Goal: Task Accomplishment & Management: Complete application form

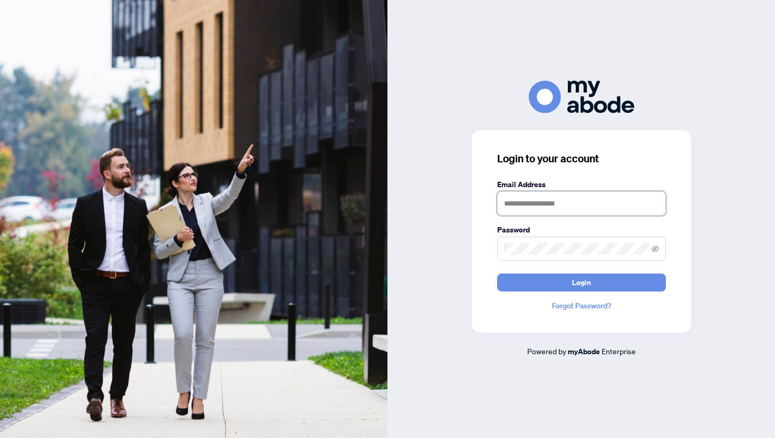
click at [504, 199] on input "text" at bounding box center [581, 203] width 169 height 24
type input "**********"
click at [515, 241] on span at bounding box center [581, 249] width 169 height 24
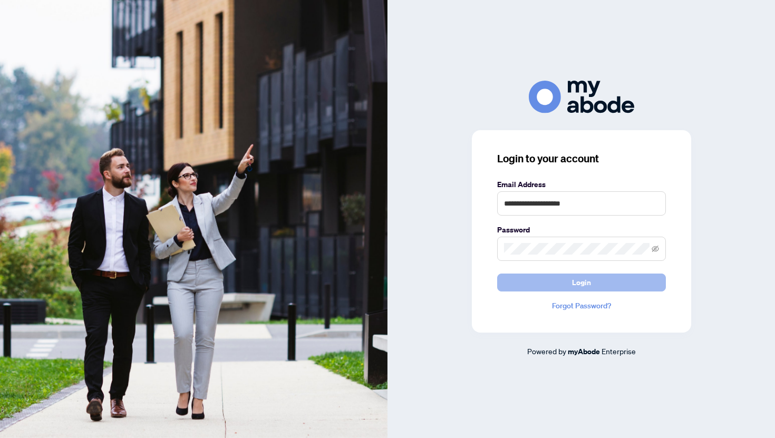
click at [580, 280] on span "Login" at bounding box center [581, 282] width 19 height 17
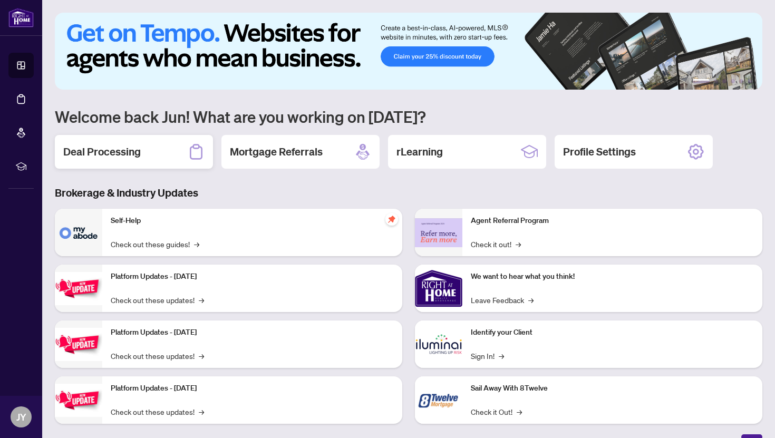
click at [116, 156] on h2 "Deal Processing" at bounding box center [101, 151] width 77 height 15
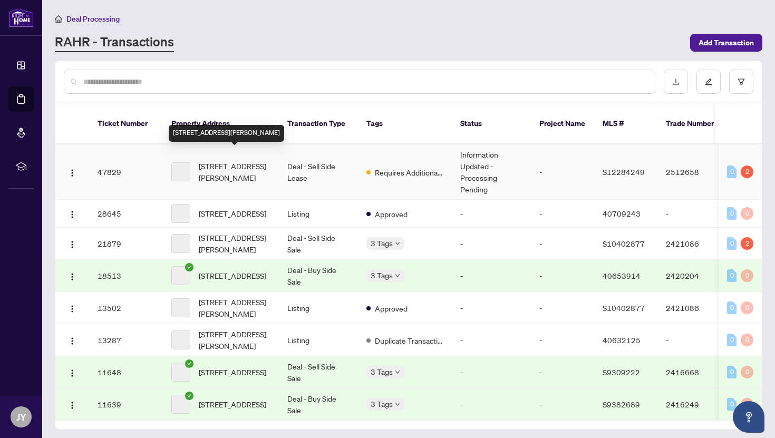
click at [247, 162] on span "[STREET_ADDRESS][PERSON_NAME]" at bounding box center [235, 171] width 72 height 23
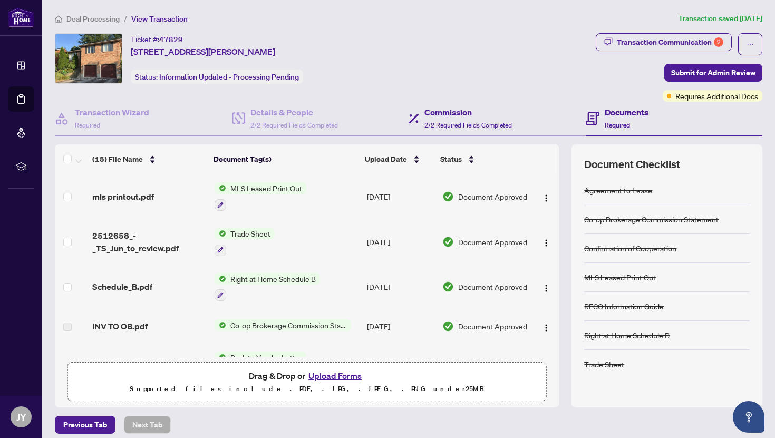
scroll to position [7, 0]
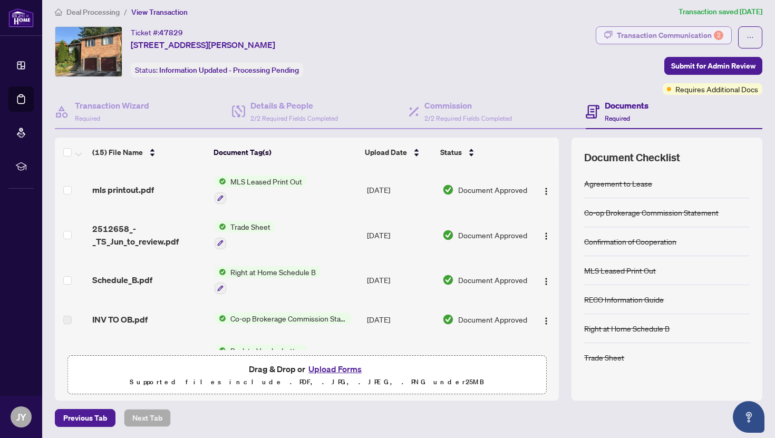
click at [668, 39] on div "Transaction Communication 2" at bounding box center [670, 35] width 106 height 17
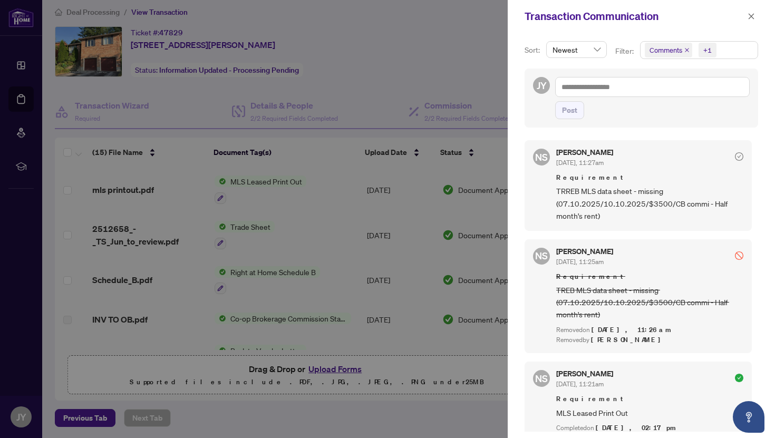
scroll to position [2, 0]
click at [753, 15] on icon "close" at bounding box center [751, 16] width 7 height 7
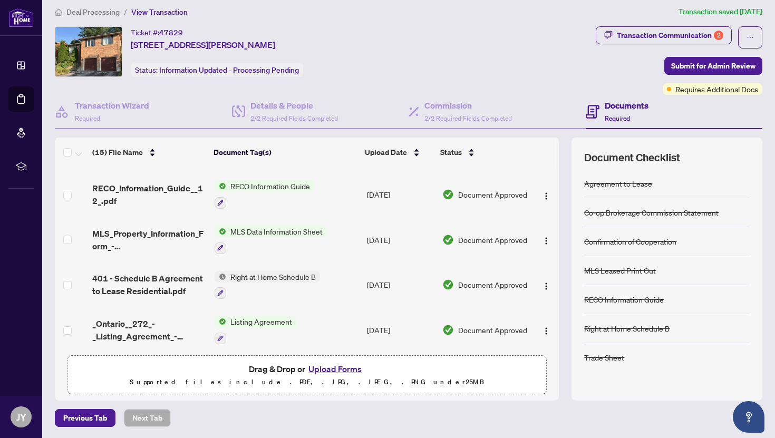
scroll to position [467, 0]
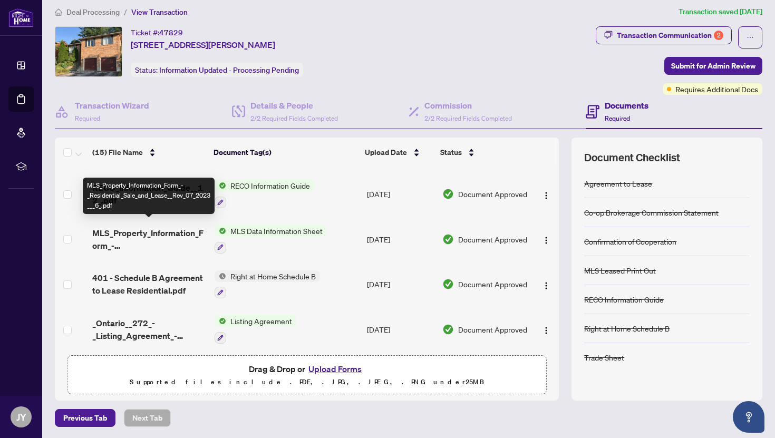
click at [163, 227] on span "MLS_Property_Information_Form_-_Residential_Sale_and_Lease__Rev_07_2023___6_.pdf" at bounding box center [148, 239] width 113 height 25
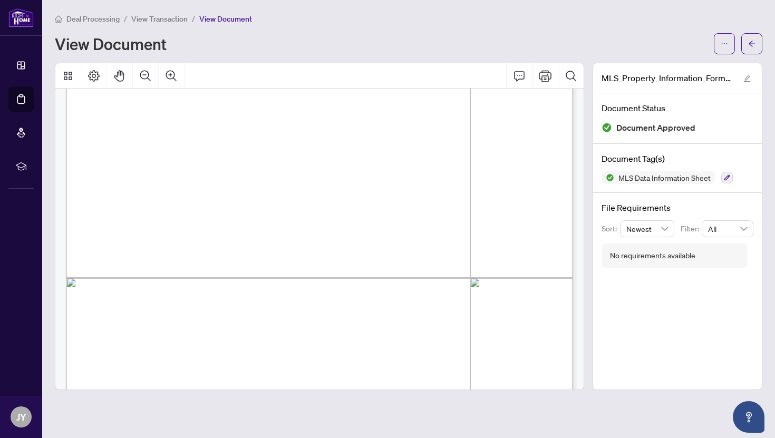
scroll to position [1583, 0]
click at [750, 47] on icon "arrow-left" at bounding box center [751, 43] width 7 height 7
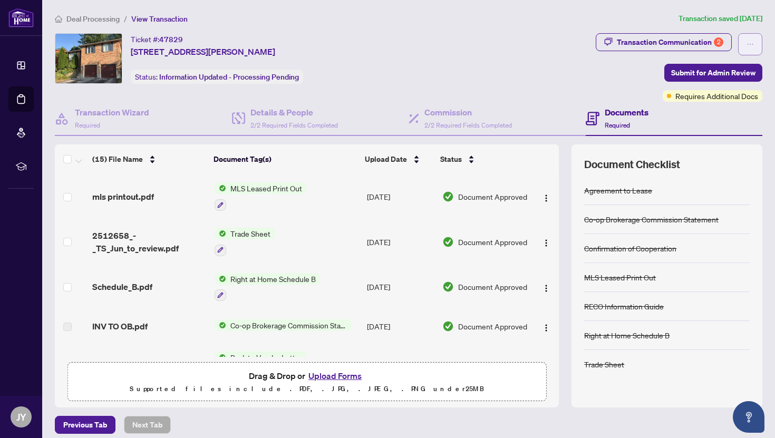
click at [752, 46] on icon "ellipsis" at bounding box center [749, 44] width 7 height 7
click at [586, 81] on div "Ticket #: 47829 [STREET_ADDRESS][PERSON_NAME] Status: Information Updated - Pro…" at bounding box center [323, 58] width 537 height 51
click at [108, 20] on span "Deal Processing" at bounding box center [92, 18] width 53 height 9
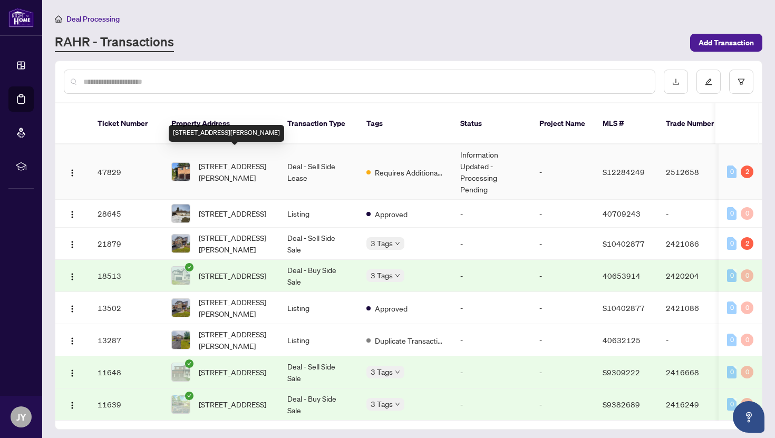
click at [227, 160] on span "[STREET_ADDRESS][PERSON_NAME]" at bounding box center [235, 171] width 72 height 23
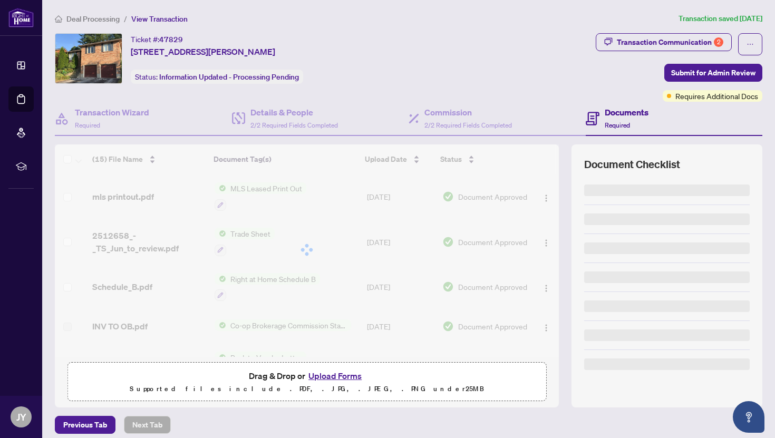
click at [102, 17] on span "Deal Processing" at bounding box center [92, 18] width 53 height 9
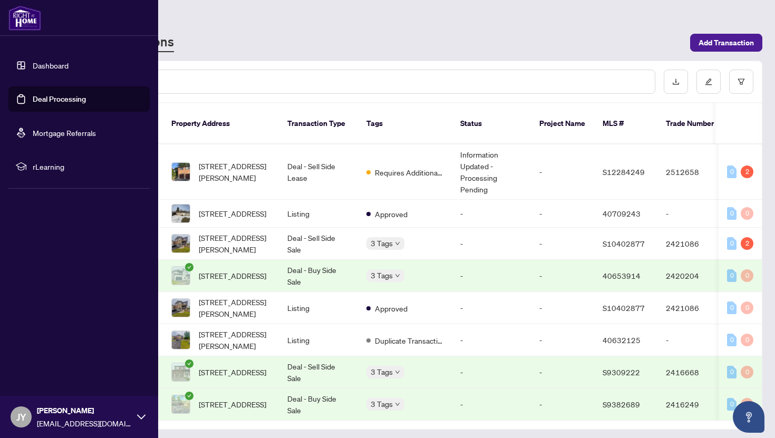
click at [42, 67] on link "Dashboard" at bounding box center [51, 65] width 36 height 9
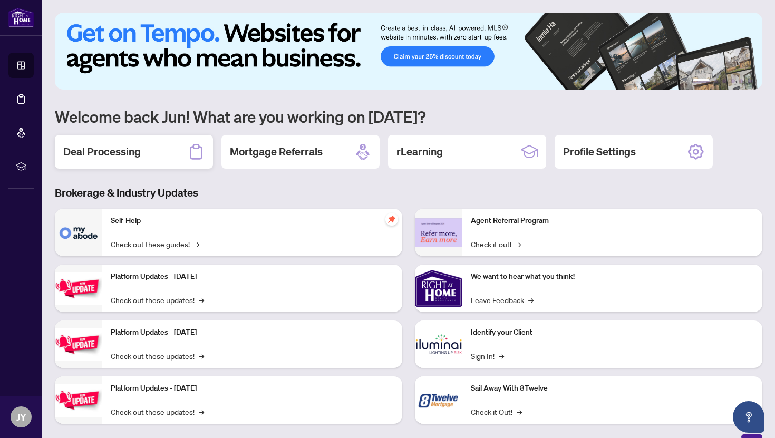
click at [131, 157] on h2 "Deal Processing" at bounding box center [101, 151] width 77 height 15
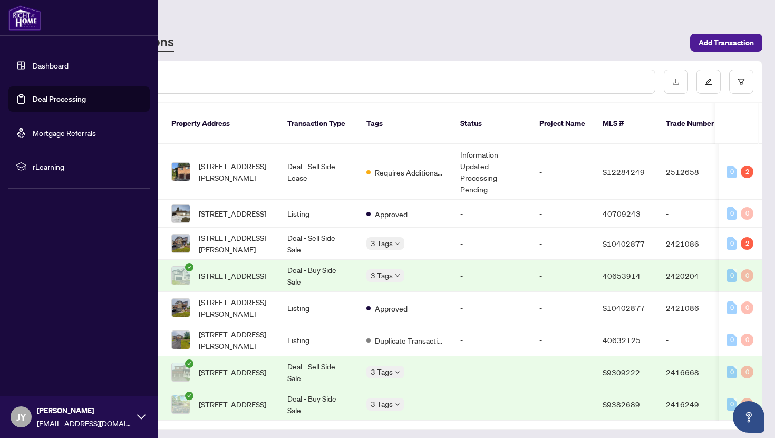
click at [62, 66] on link "Dashboard" at bounding box center [51, 65] width 36 height 9
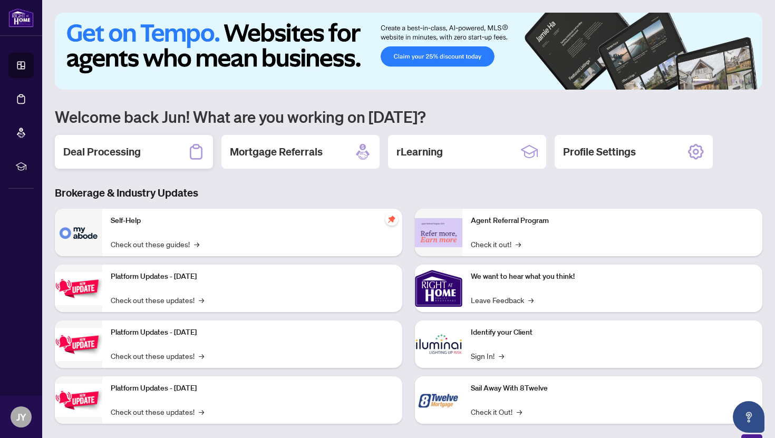
click at [110, 151] on h2 "Deal Processing" at bounding box center [101, 151] width 77 height 15
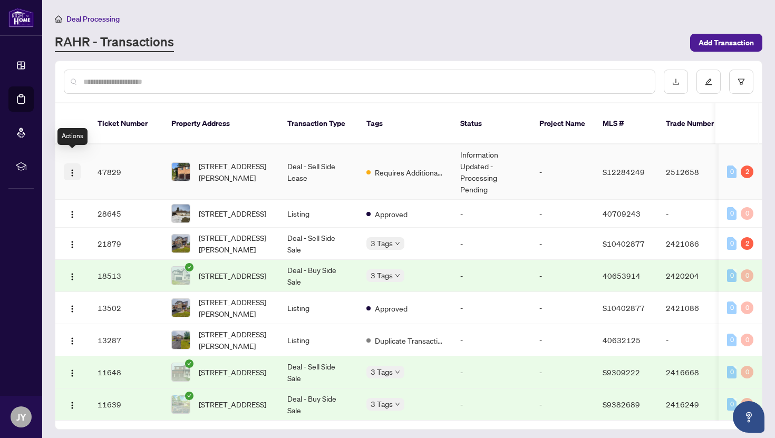
click at [70, 169] on img "button" at bounding box center [72, 173] width 8 height 8
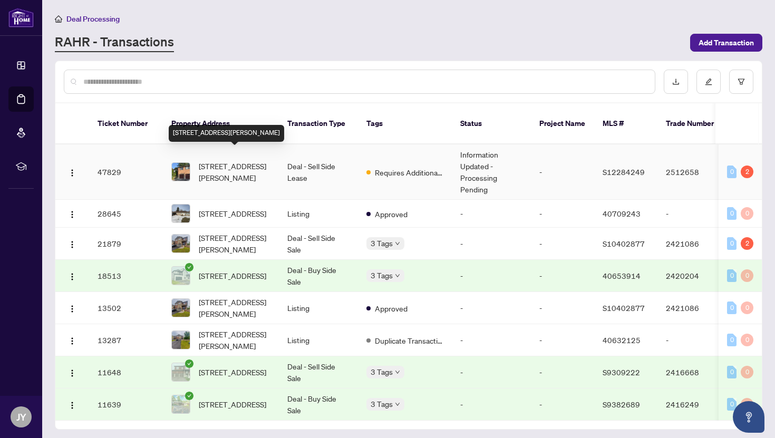
click at [229, 160] on span "[STREET_ADDRESS][PERSON_NAME]" at bounding box center [235, 171] width 72 height 23
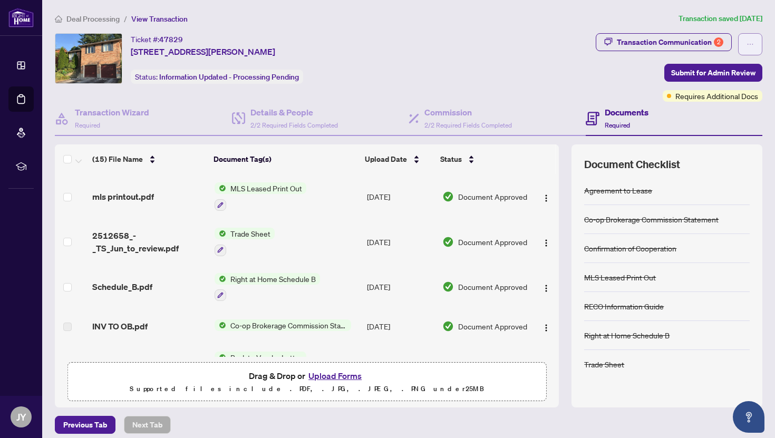
click at [752, 43] on icon "ellipsis" at bounding box center [749, 44] width 7 height 7
click at [754, 44] on button "button" at bounding box center [750, 44] width 24 height 22
click at [620, 85] on div "Transaction Communication 2 Submit for Admin Review Requires Additional Docs" at bounding box center [679, 67] width 167 height 69
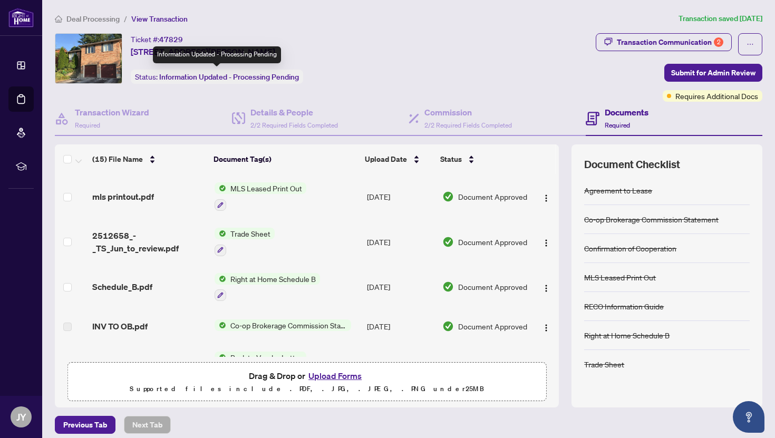
click at [290, 78] on span "Information Updated - Processing Pending" at bounding box center [229, 76] width 140 height 9
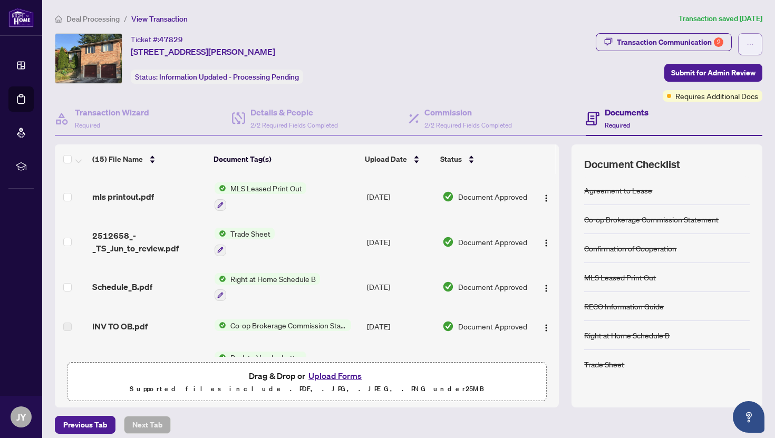
click at [748, 42] on icon "ellipsis" at bounding box center [749, 44] width 7 height 7
click at [713, 85] on span "Document Archive" at bounding box center [713, 85] width 81 height 12
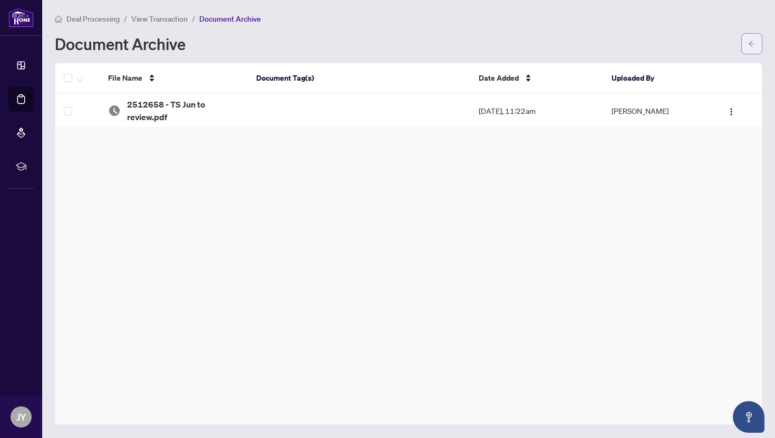
click at [749, 43] on icon "arrow-left" at bounding box center [751, 43] width 7 height 7
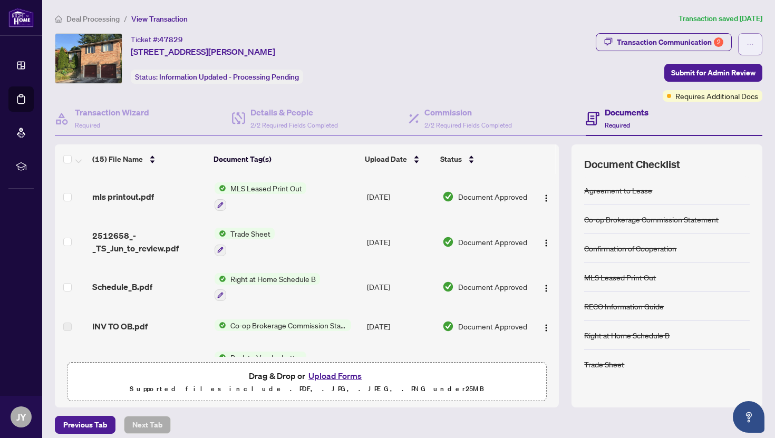
click at [746, 46] on icon "ellipsis" at bounding box center [749, 44] width 7 height 7
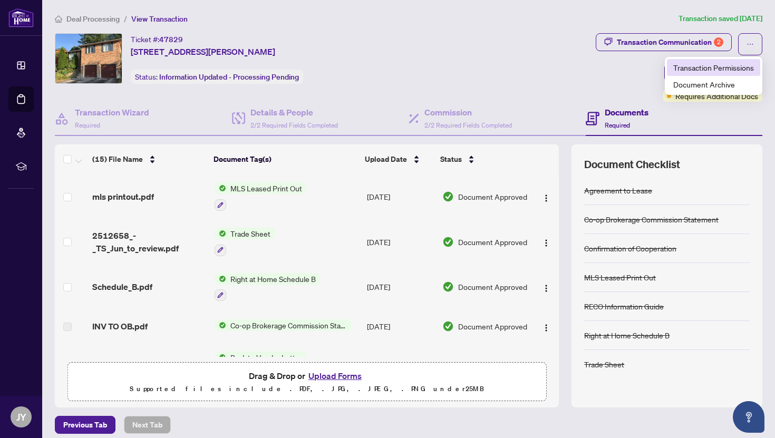
click at [722, 71] on span "Transaction Permissions" at bounding box center [713, 68] width 81 height 12
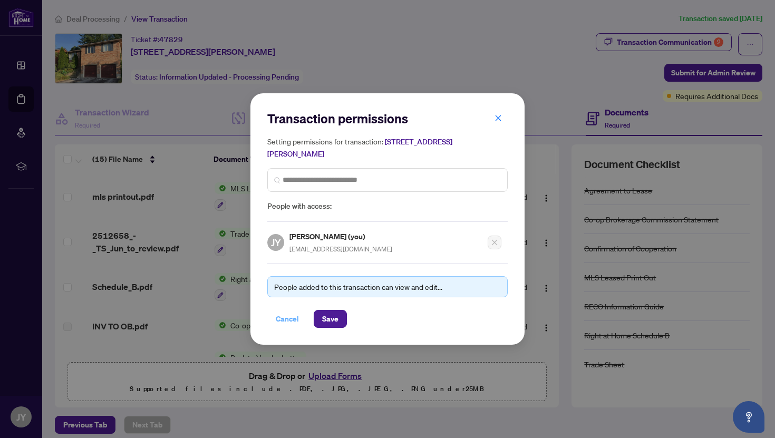
click at [287, 318] on span "Cancel" at bounding box center [287, 319] width 23 height 17
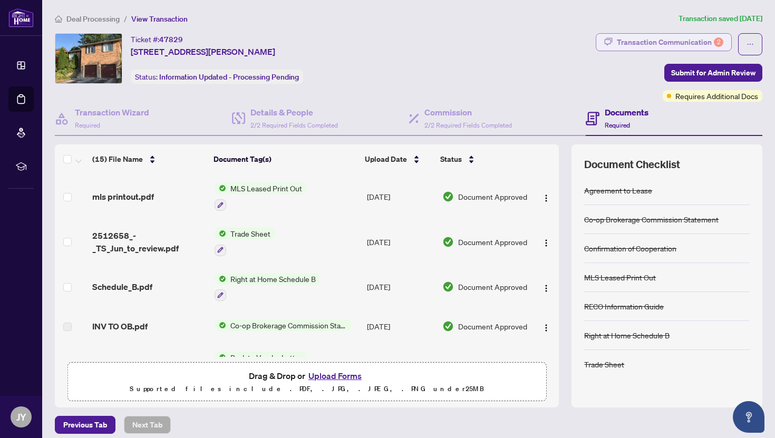
click at [677, 45] on div "Transaction Communication 2" at bounding box center [670, 42] width 106 height 17
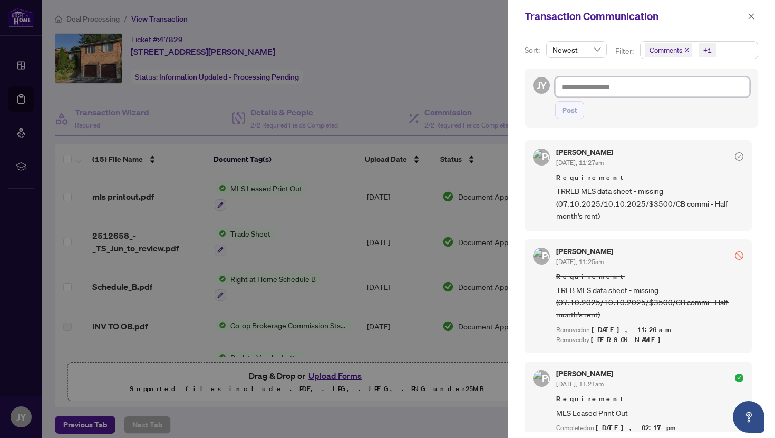
click at [636, 89] on textarea at bounding box center [652, 87] width 195 height 20
click at [754, 14] on icon "close" at bounding box center [751, 16] width 7 height 7
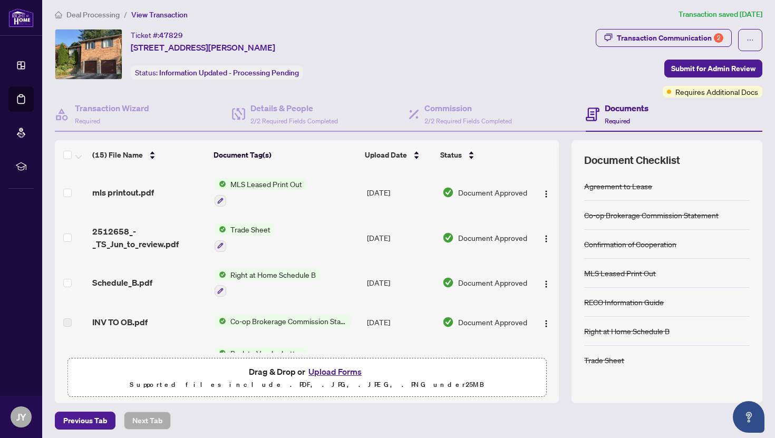
scroll to position [7, 0]
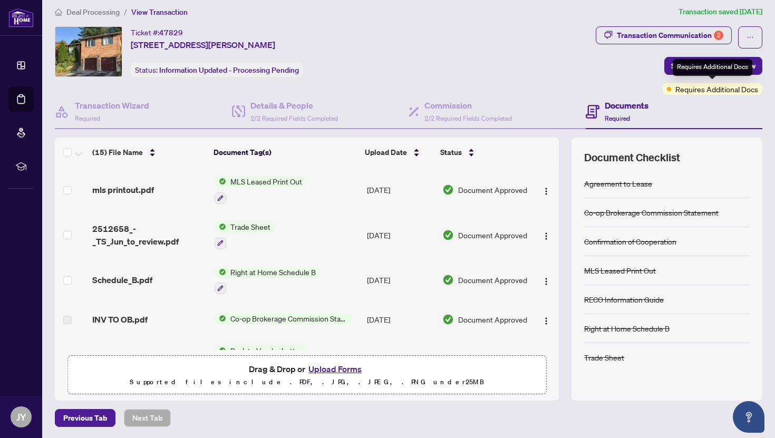
click at [694, 90] on span "Requires Additional Docs" at bounding box center [716, 89] width 83 height 12
click at [688, 66] on span "Submit for Admin Review" at bounding box center [713, 65] width 84 height 17
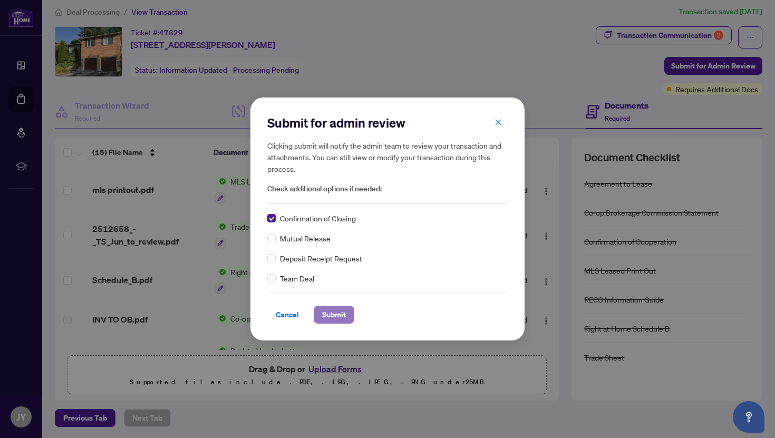
click at [332, 316] on span "Submit" at bounding box center [334, 314] width 24 height 17
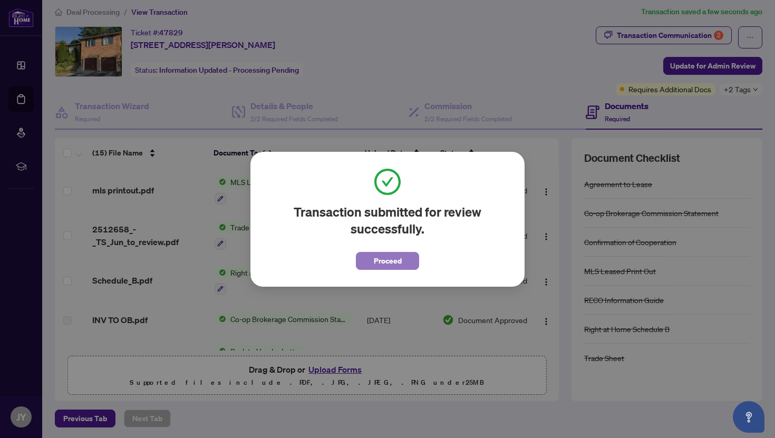
click at [392, 264] on span "Proceed" at bounding box center [388, 261] width 28 height 17
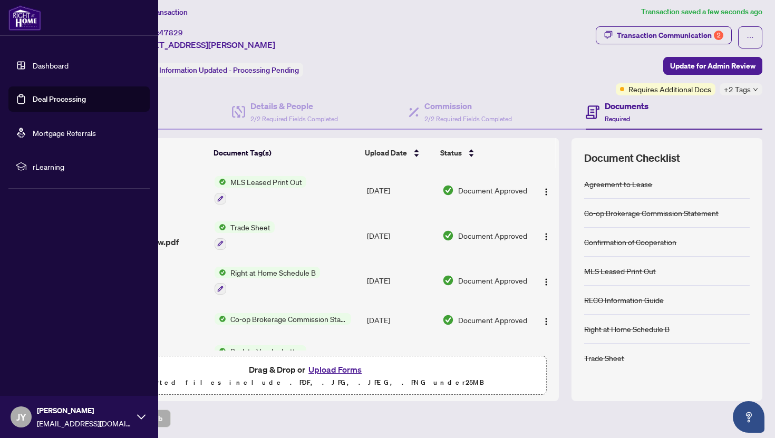
click at [18, 416] on span "JY" at bounding box center [21, 417] width 10 height 15
click at [48, 355] on span "Logout" at bounding box center [43, 354] width 24 height 17
